Goal: Task Accomplishment & Management: Use online tool/utility

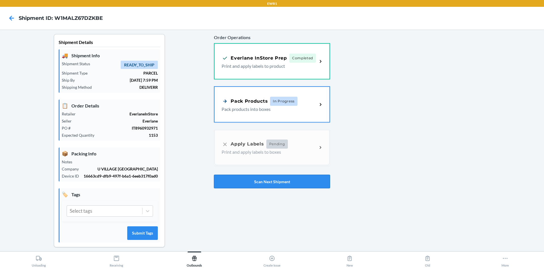
click at [255, 185] on button "Scan Next Shipment" at bounding box center [272, 181] width 116 height 14
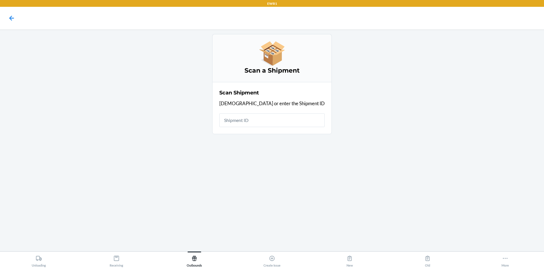
click at [273, 119] on input "text" at bounding box center [271, 120] width 105 height 14
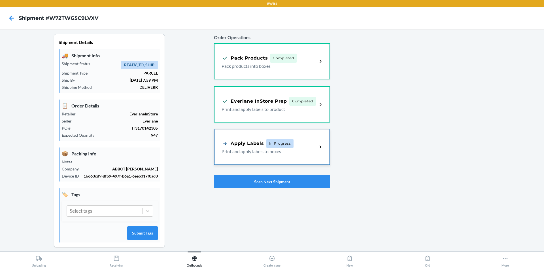
click at [257, 145] on div "Apply Labels" at bounding box center [242, 143] width 42 height 7
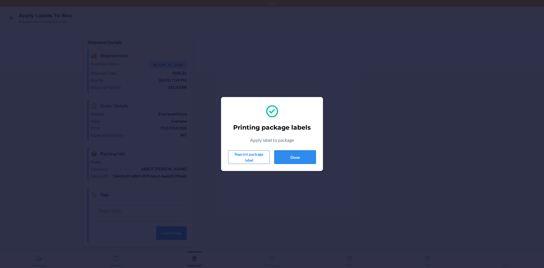
click at [309, 158] on button "Done" at bounding box center [295, 157] width 42 height 14
click at [302, 159] on button "Done" at bounding box center [295, 157] width 42 height 14
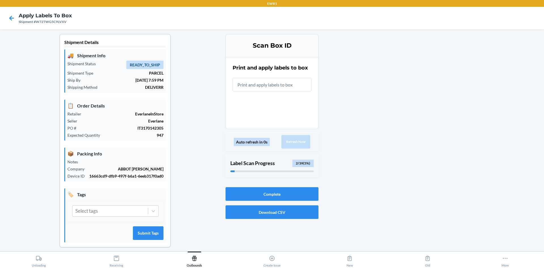
click at [253, 79] on input "text" at bounding box center [271, 85] width 79 height 14
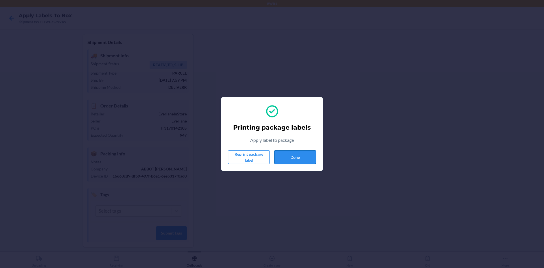
click at [298, 159] on button "Done" at bounding box center [295, 157] width 42 height 14
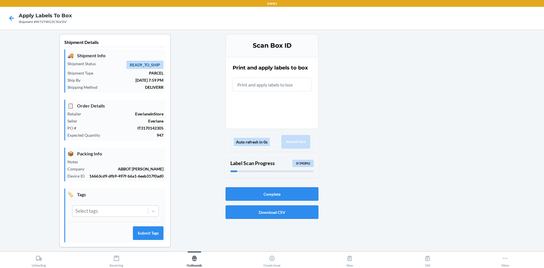
click at [282, 83] on input "text" at bounding box center [271, 85] width 79 height 14
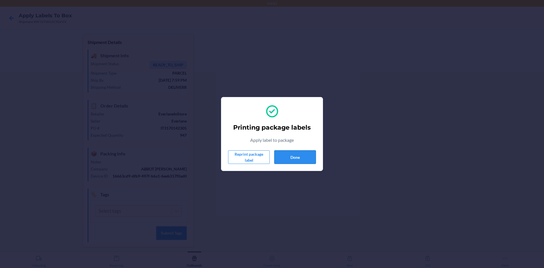
click at [305, 161] on button "Done" at bounding box center [295, 157] width 42 height 14
click at [296, 154] on button "Done" at bounding box center [295, 157] width 42 height 14
click at [294, 159] on button "Done" at bounding box center [295, 157] width 42 height 14
click at [306, 155] on button "Done" at bounding box center [295, 157] width 42 height 14
click at [307, 160] on button "Done" at bounding box center [295, 157] width 42 height 14
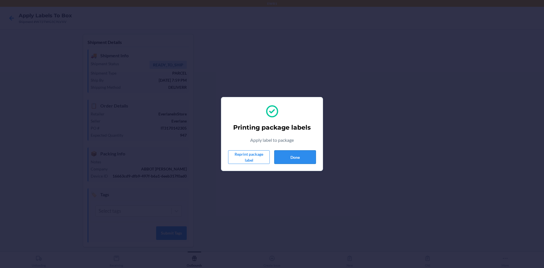
click at [302, 162] on button "Done" at bounding box center [295, 157] width 42 height 14
click at [292, 160] on button "Done" at bounding box center [295, 157] width 42 height 14
click at [304, 161] on button "Done" at bounding box center [295, 157] width 42 height 14
click at [278, 156] on button "Done" at bounding box center [295, 157] width 42 height 14
click at [299, 160] on button "Done" at bounding box center [295, 157] width 42 height 14
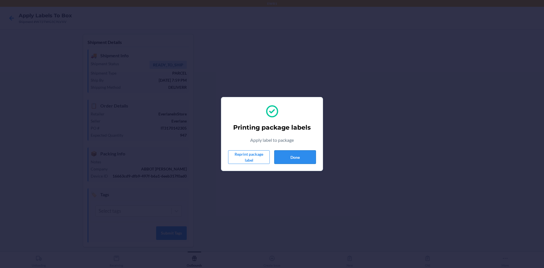
click at [291, 155] on button "Done" at bounding box center [295, 157] width 42 height 14
click at [311, 159] on button "Done" at bounding box center [295, 157] width 42 height 14
click at [307, 155] on button "Done" at bounding box center [295, 157] width 42 height 14
click at [283, 152] on button "Done" at bounding box center [295, 157] width 42 height 14
click at [287, 152] on button "Done" at bounding box center [295, 157] width 42 height 14
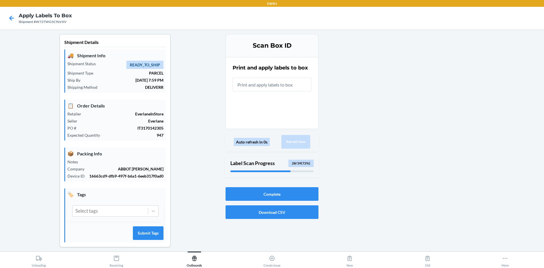
click at [271, 84] on input "text" at bounding box center [271, 85] width 79 height 14
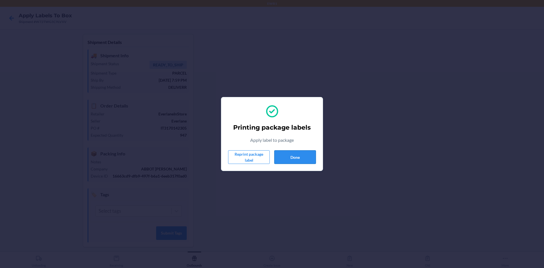
click at [284, 160] on button "Done" at bounding box center [295, 157] width 42 height 14
click at [296, 155] on button "Done" at bounding box center [295, 157] width 42 height 14
click at [283, 152] on button "Done" at bounding box center [295, 157] width 42 height 14
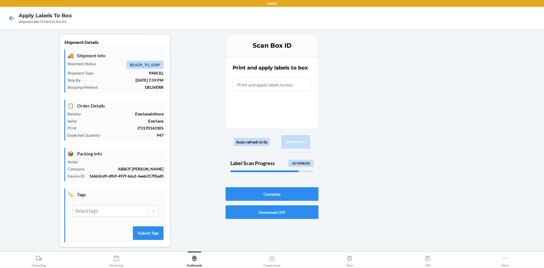
click at [279, 85] on input "text" at bounding box center [271, 85] width 79 height 14
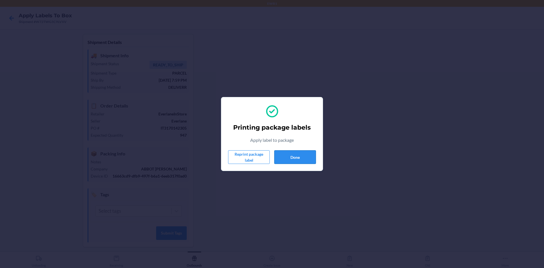
click at [302, 161] on button "Done" at bounding box center [295, 157] width 42 height 14
click at [297, 153] on button "Done" at bounding box center [295, 157] width 42 height 14
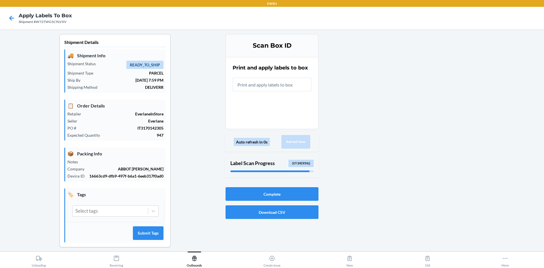
click at [289, 80] on input "text" at bounding box center [271, 85] width 79 height 14
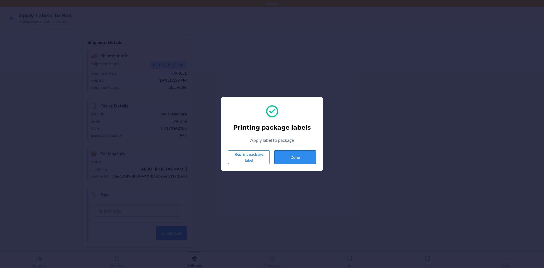
click at [301, 154] on button "Done" at bounding box center [295, 157] width 42 height 14
click at [300, 157] on button "Done" at bounding box center [295, 157] width 42 height 14
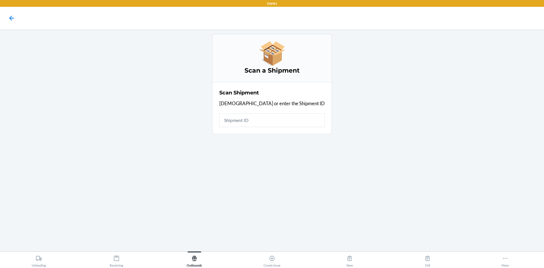
click at [252, 119] on input "text" at bounding box center [271, 120] width 105 height 14
drag, startPoint x: 292, startPoint y: 119, endPoint x: 107, endPoint y: 174, distance: 193.2
click at [109, 174] on main "Scan a Shipment Scan Shipment Scan or enter the Shipment ID Shipment ID BP36590…" at bounding box center [272, 139] width 544 height 221
type input "W2MN0"
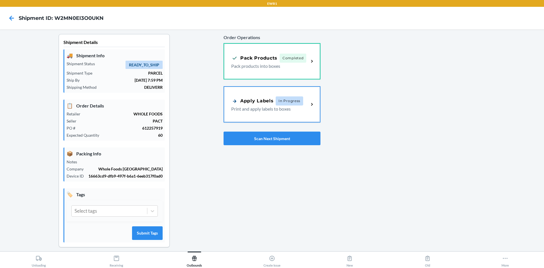
click at [267, 105] on p "Print and apply labels to boxes" at bounding box center [267, 108] width 73 height 7
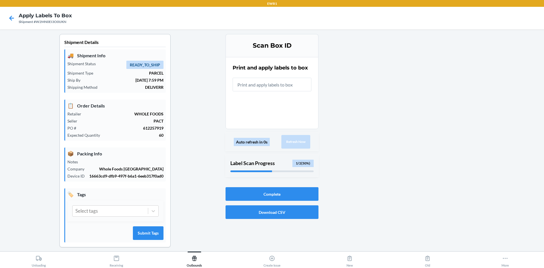
click at [298, 85] on input "text" at bounding box center [271, 85] width 79 height 14
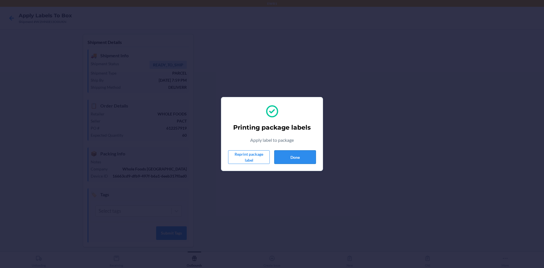
click at [297, 157] on button "Done" at bounding box center [295, 157] width 42 height 14
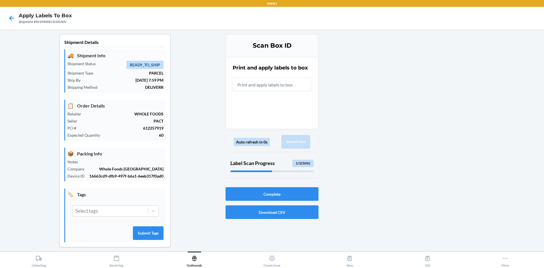
click at [249, 87] on input "text" at bounding box center [271, 85] width 79 height 14
click at [304, 85] on input "Failed to find any labels for packageId: BP45617272. Please wait some time and …" at bounding box center [271, 85] width 79 height 14
click at [9, 16] on icon at bounding box center [12, 18] width 10 height 10
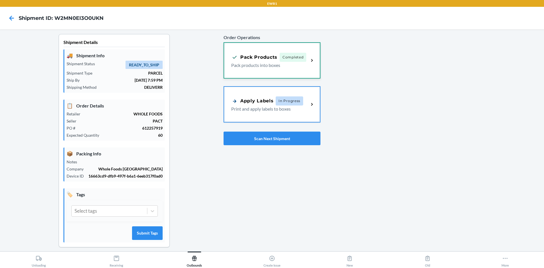
click at [263, 63] on p "Pack products into boxes" at bounding box center [267, 65] width 73 height 7
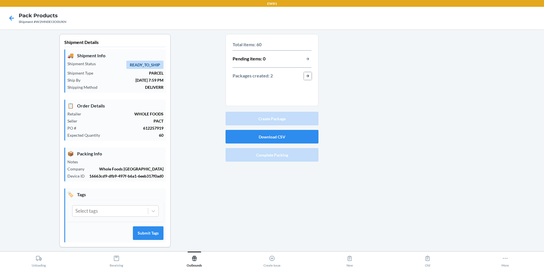
click at [305, 75] on button "button-view-packages-created" at bounding box center [307, 75] width 7 height 7
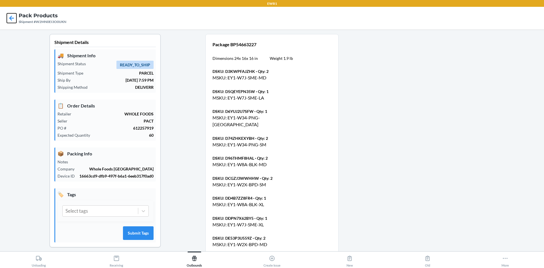
click at [8, 18] on icon at bounding box center [12, 18] width 10 height 10
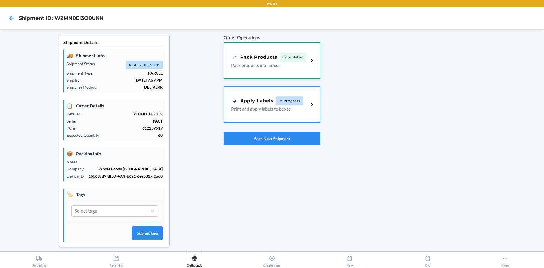
click at [255, 57] on div "Pack Products" at bounding box center [254, 57] width 46 height 7
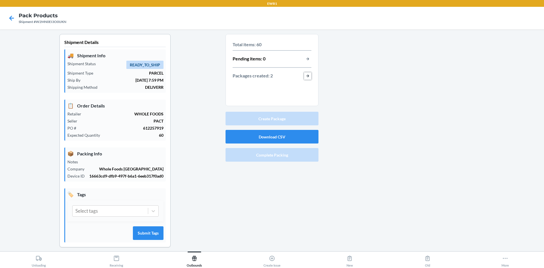
click at [305, 76] on button "button-view-packages-created" at bounding box center [307, 75] width 7 height 7
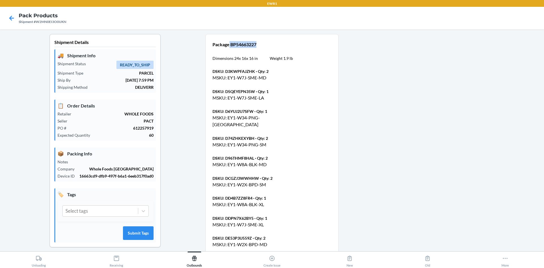
drag, startPoint x: 227, startPoint y: 45, endPoint x: 257, endPoint y: 42, distance: 30.2
click at [257, 42] on p "Package BP54663227" at bounding box center [252, 44] width 80 height 7
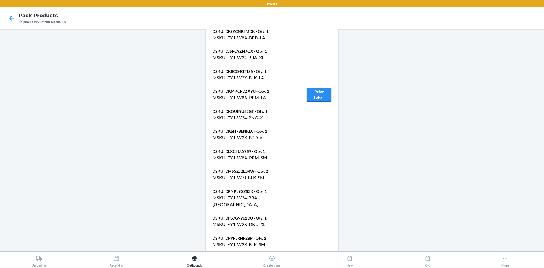
click at [317, 88] on button "Print Label" at bounding box center [318, 95] width 25 height 14
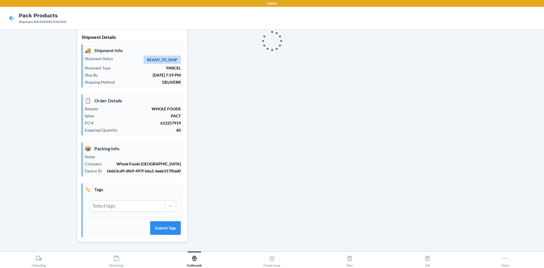
scroll to position [226, 0]
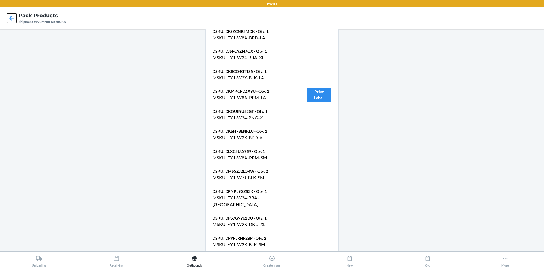
click at [10, 18] on icon at bounding box center [11, 18] width 5 height 5
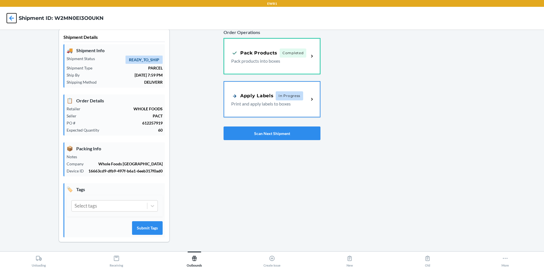
scroll to position [5, 0]
click at [265, 91] on div "Apply Labels In Progress" at bounding box center [267, 95] width 72 height 9
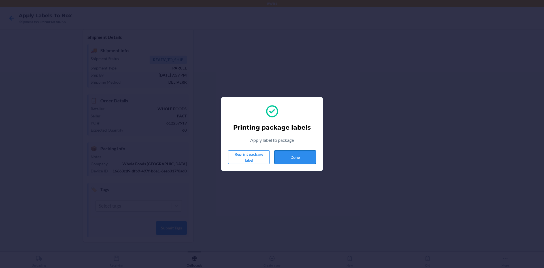
click at [307, 156] on button "Done" at bounding box center [295, 157] width 42 height 14
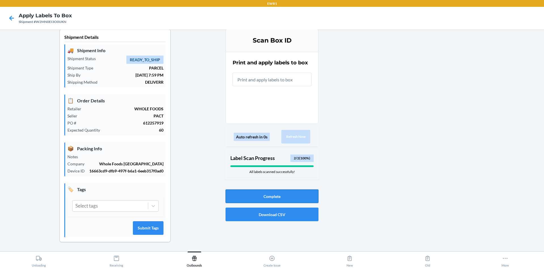
click at [285, 199] on button "Complete" at bounding box center [271, 196] width 93 height 14
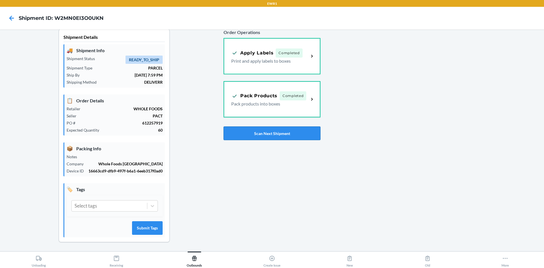
click at [303, 137] on button "Scan Next Shipment" at bounding box center [271, 133] width 97 height 14
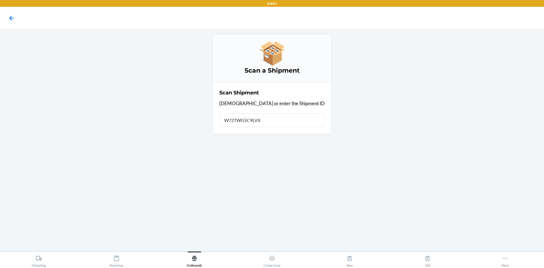
type input "W72TWG5C9LVXV"
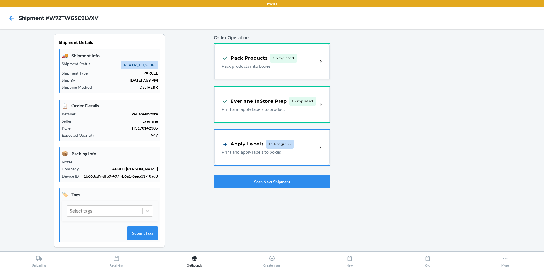
click at [264, 136] on div "Apply Labels In Progress Print and apply labels to boxes" at bounding box center [271, 147] width 115 height 35
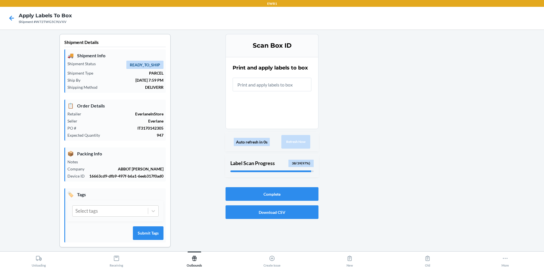
click at [266, 85] on input "text" at bounding box center [271, 85] width 79 height 14
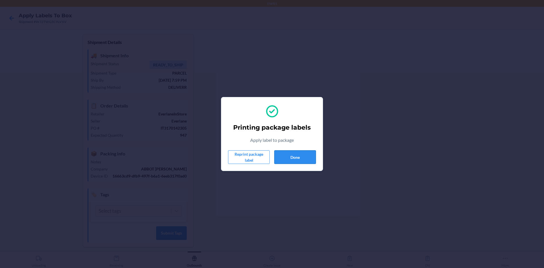
click at [284, 157] on button "Done" at bounding box center [295, 157] width 42 height 14
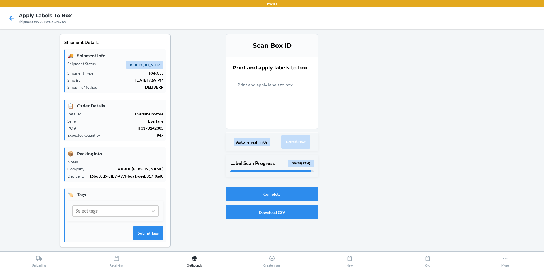
click at [284, 81] on input "text" at bounding box center [271, 85] width 79 height 14
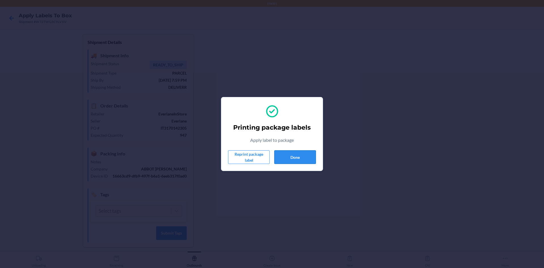
click at [307, 157] on button "Done" at bounding box center [295, 157] width 42 height 14
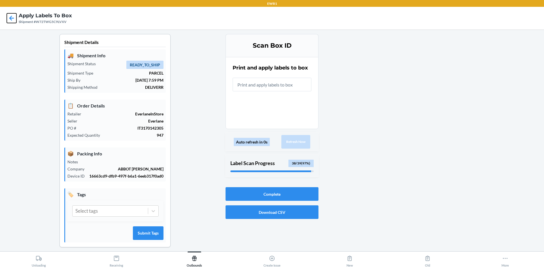
click at [13, 21] on icon at bounding box center [12, 18] width 10 height 10
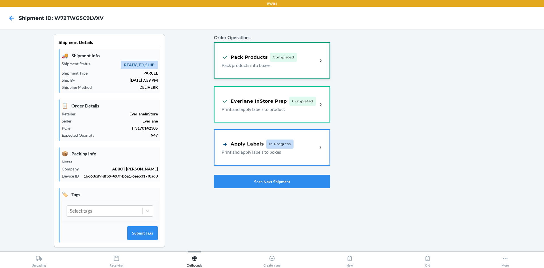
click at [301, 48] on div "Pack Products Completed Pack products into boxes" at bounding box center [271, 60] width 115 height 35
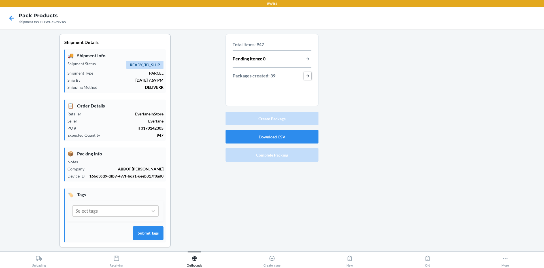
click at [306, 75] on button "button-view-packages-created" at bounding box center [307, 75] width 7 height 7
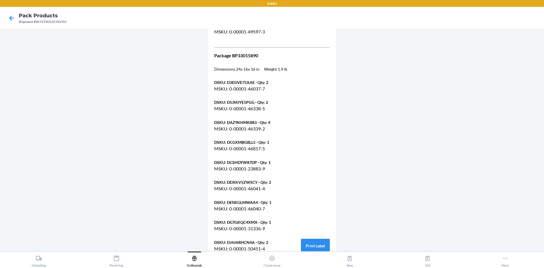
scroll to position [1302, 0]
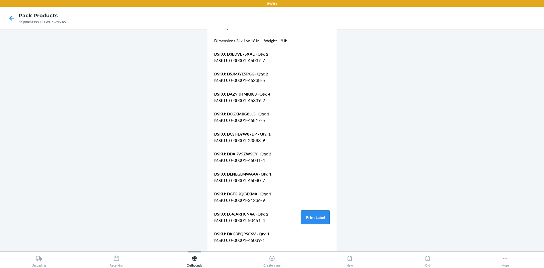
click at [320, 217] on button "Print Label" at bounding box center [315, 217] width 29 height 14
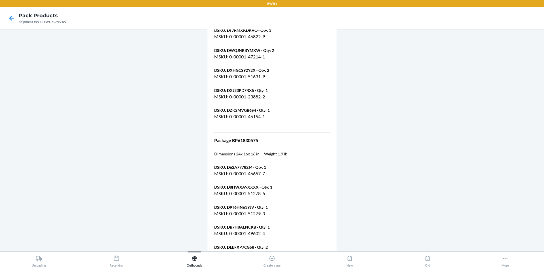
scroll to position [1415, 0]
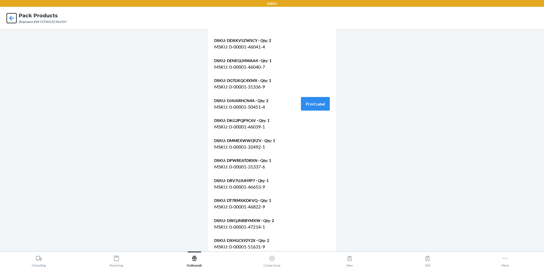
click at [10, 20] on icon at bounding box center [12, 18] width 10 height 10
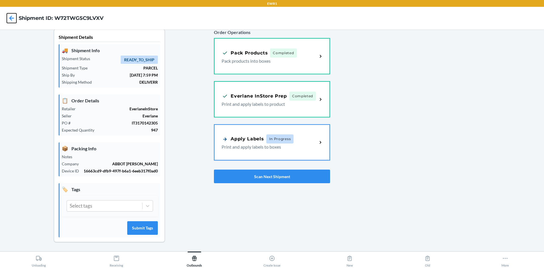
scroll to position [5, 0]
click at [296, 144] on p "Print and apply labels to boxes" at bounding box center [266, 146] width 91 height 7
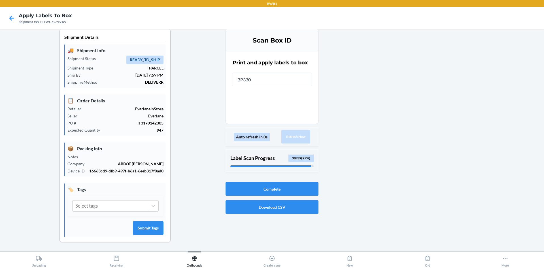
type input "BP3301"
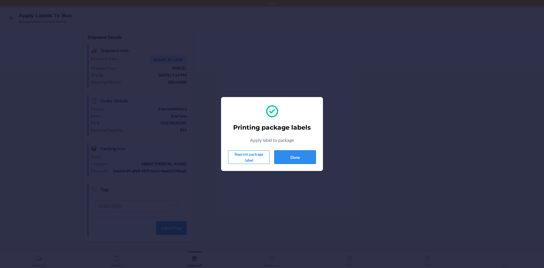
click at [298, 155] on button "Done" at bounding box center [295, 157] width 42 height 14
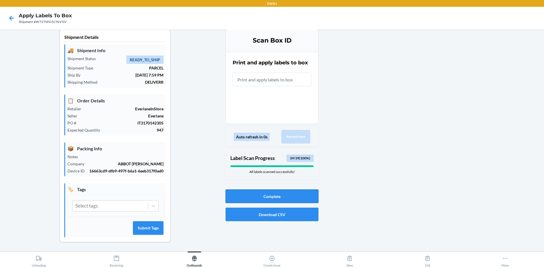
click at [287, 195] on button "Complete" at bounding box center [271, 196] width 93 height 14
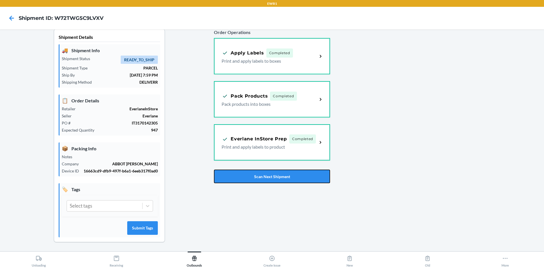
click at [284, 177] on button "Scan Next Shipment" at bounding box center [272, 176] width 116 height 14
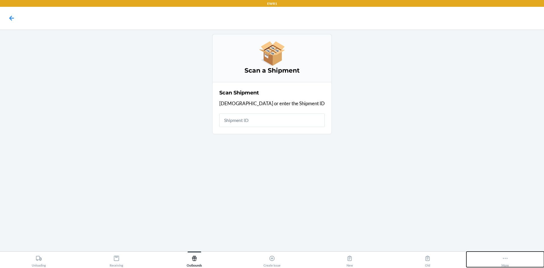
click at [509, 260] on button "More" at bounding box center [505, 259] width 78 height 16
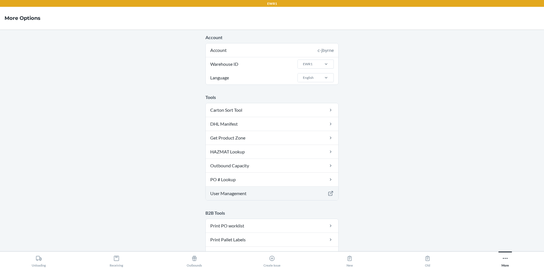
click at [246, 194] on link "User Management" at bounding box center [272, 193] width 132 height 14
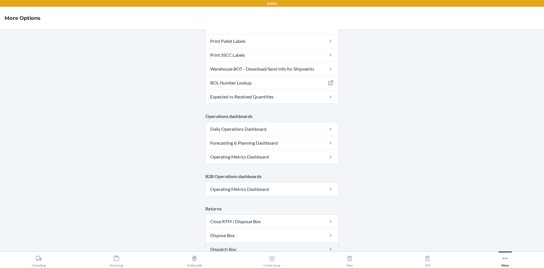
scroll to position [290, 0]
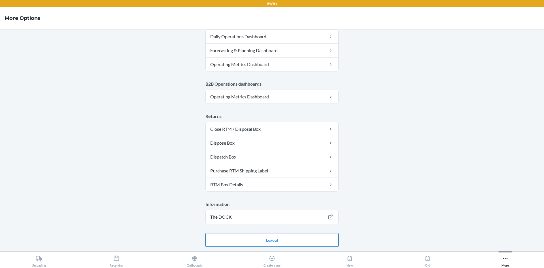
click at [261, 242] on button "Logout" at bounding box center [271, 240] width 133 height 14
